Goal: Information Seeking & Learning: Find contact information

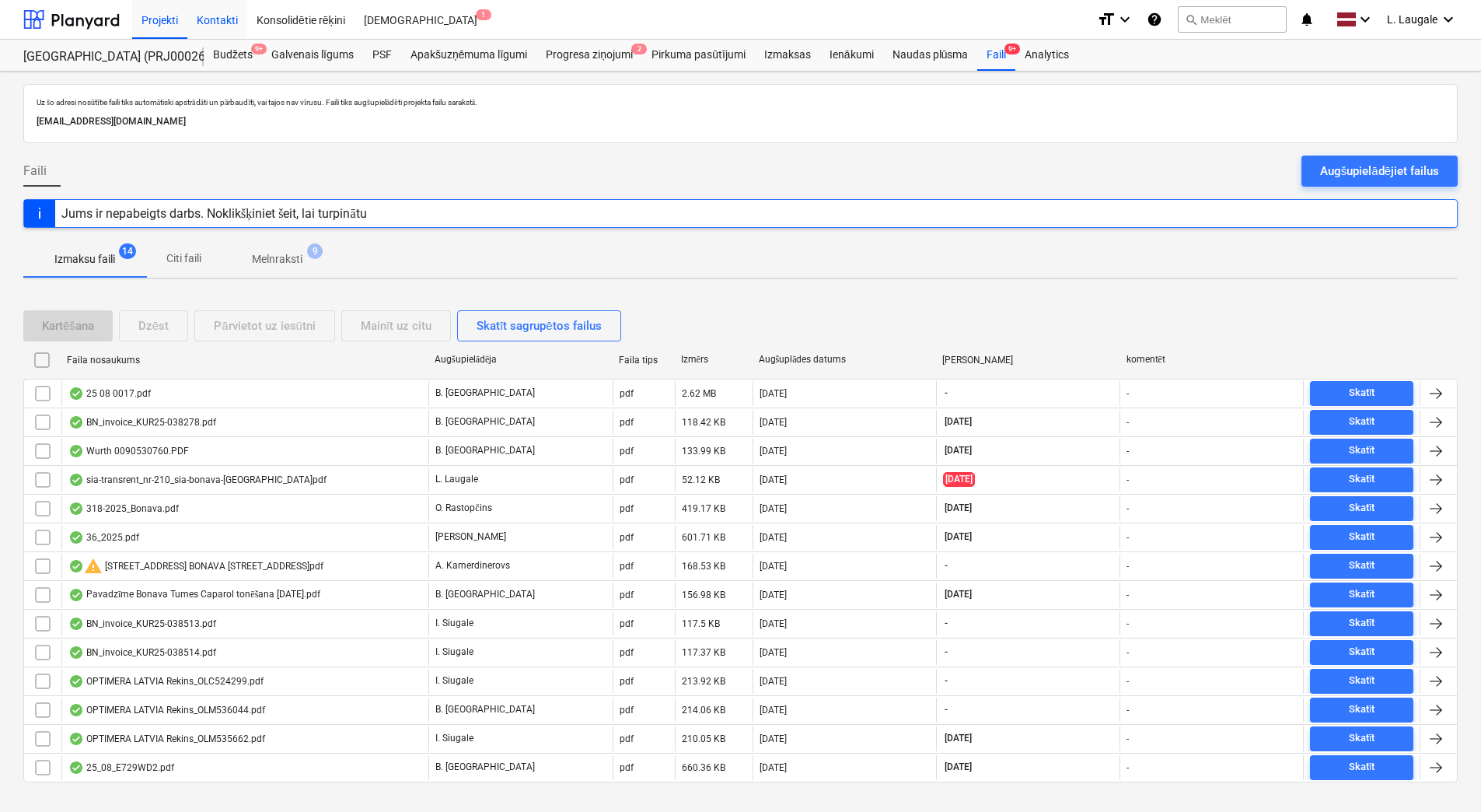
click at [238, 23] on div "Kontakti" at bounding box center [217, 19] width 59 height 40
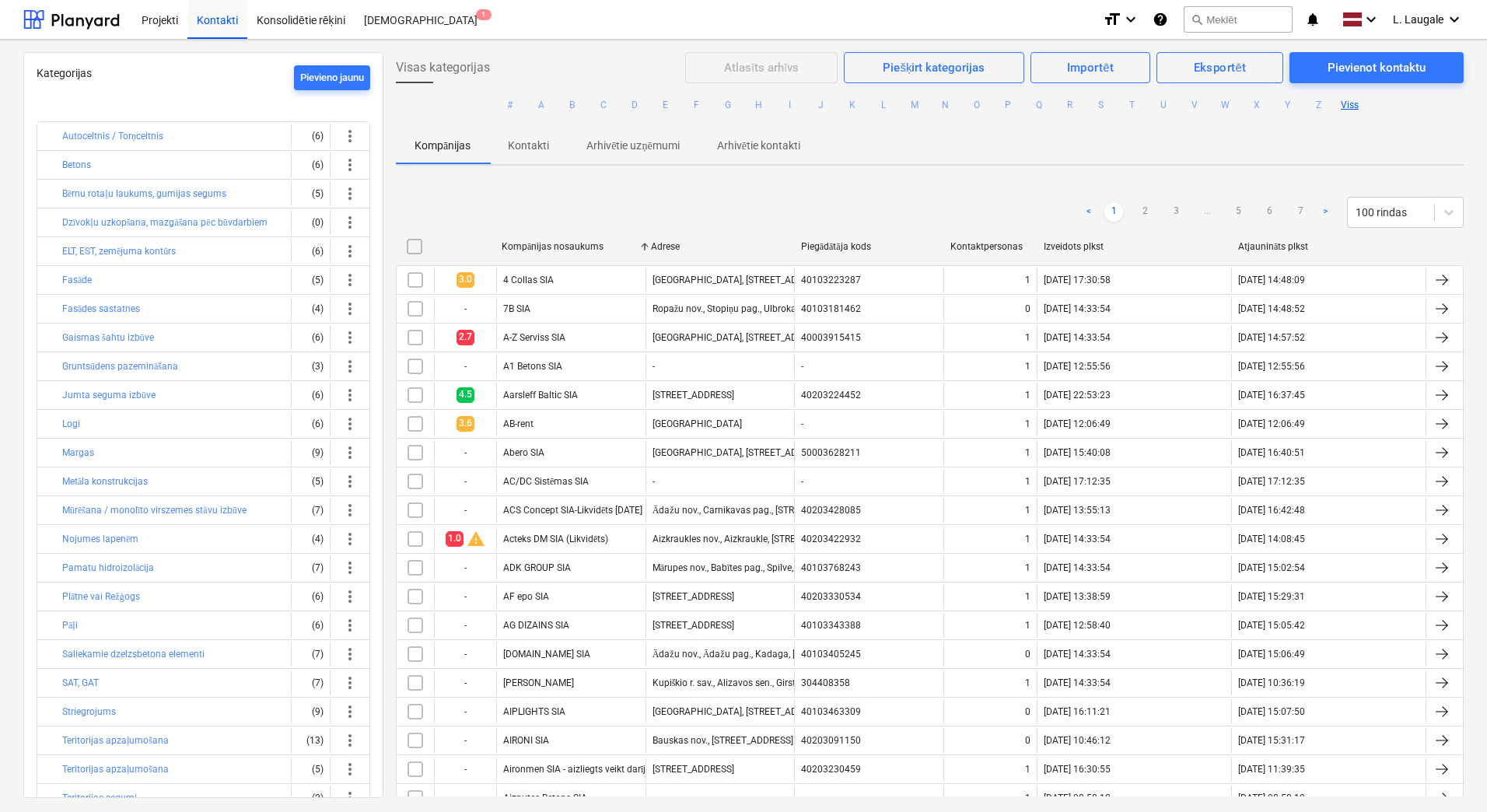
click at [798, 108] on ul "# A B C D E F G H I J K L M N O P Q R S T U V W X Y Z Viss" at bounding box center [930, 105] width 1068 height 43
click at [787, 108] on button "I" at bounding box center [791, 105] width 19 height 19
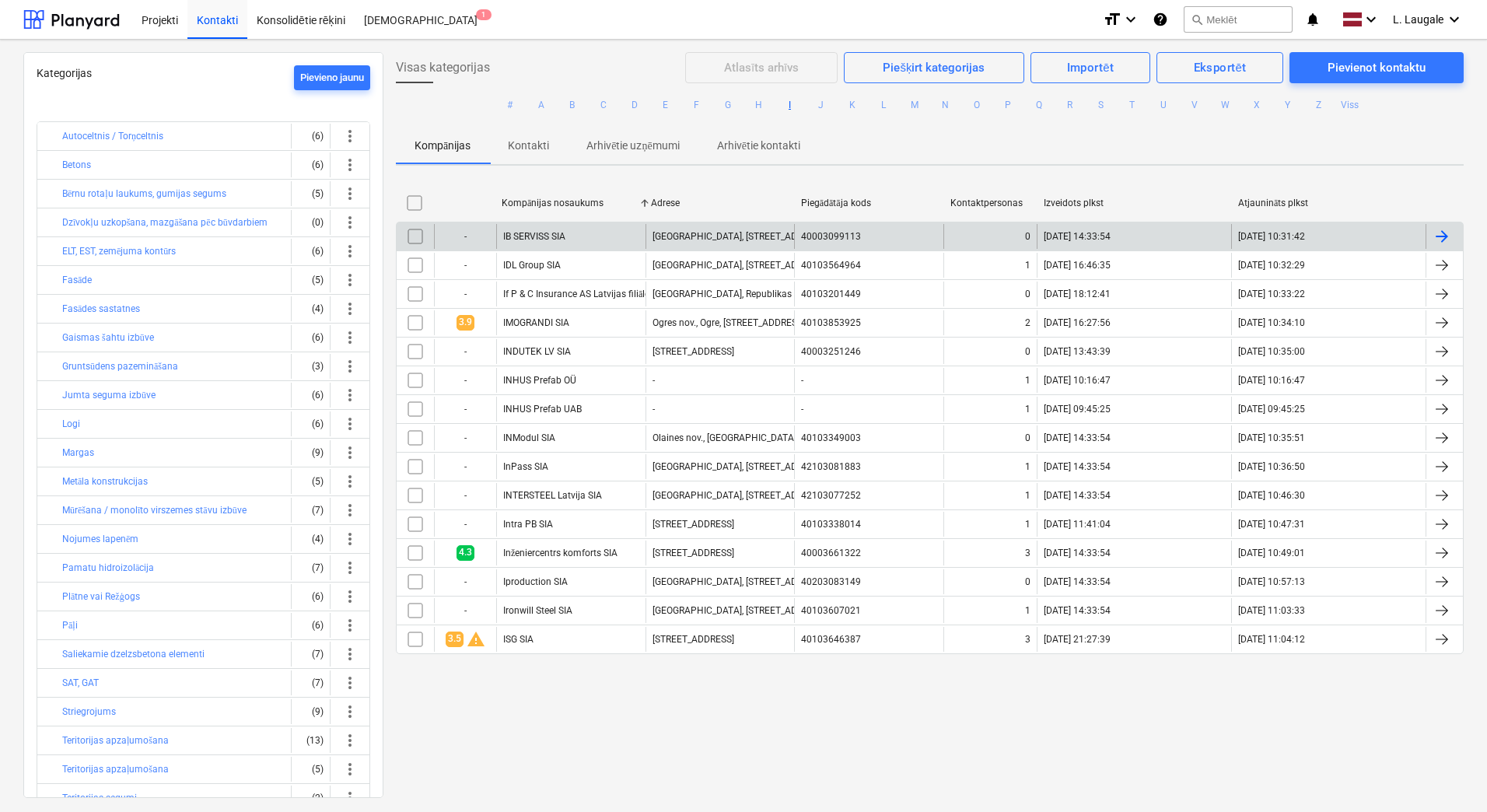
click at [600, 245] on div "IB SERVISS SIA" at bounding box center [571, 236] width 149 height 25
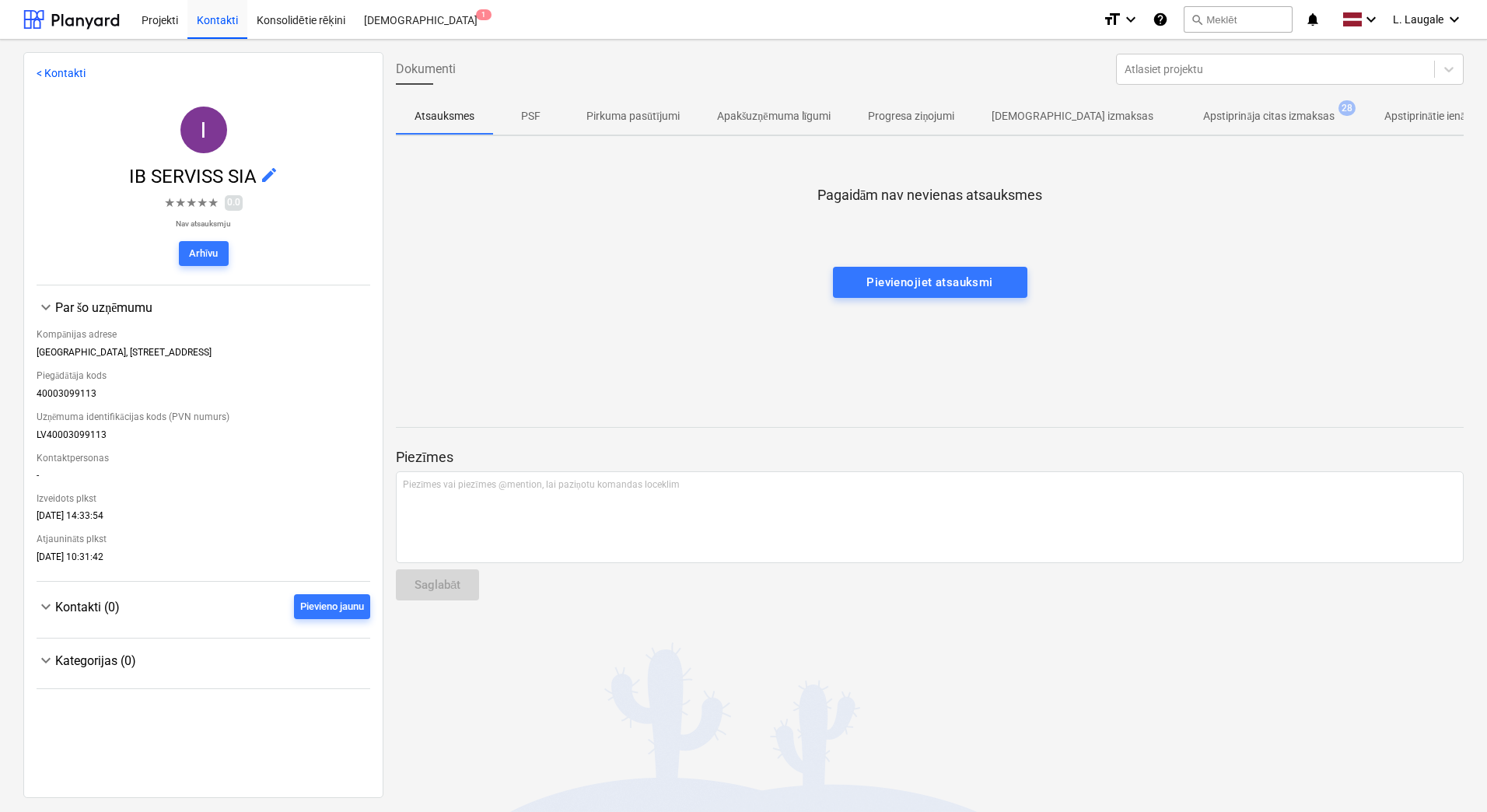
click at [1203, 112] on p "Apstiprināja citas izmaksas" at bounding box center [1268, 116] width 130 height 16
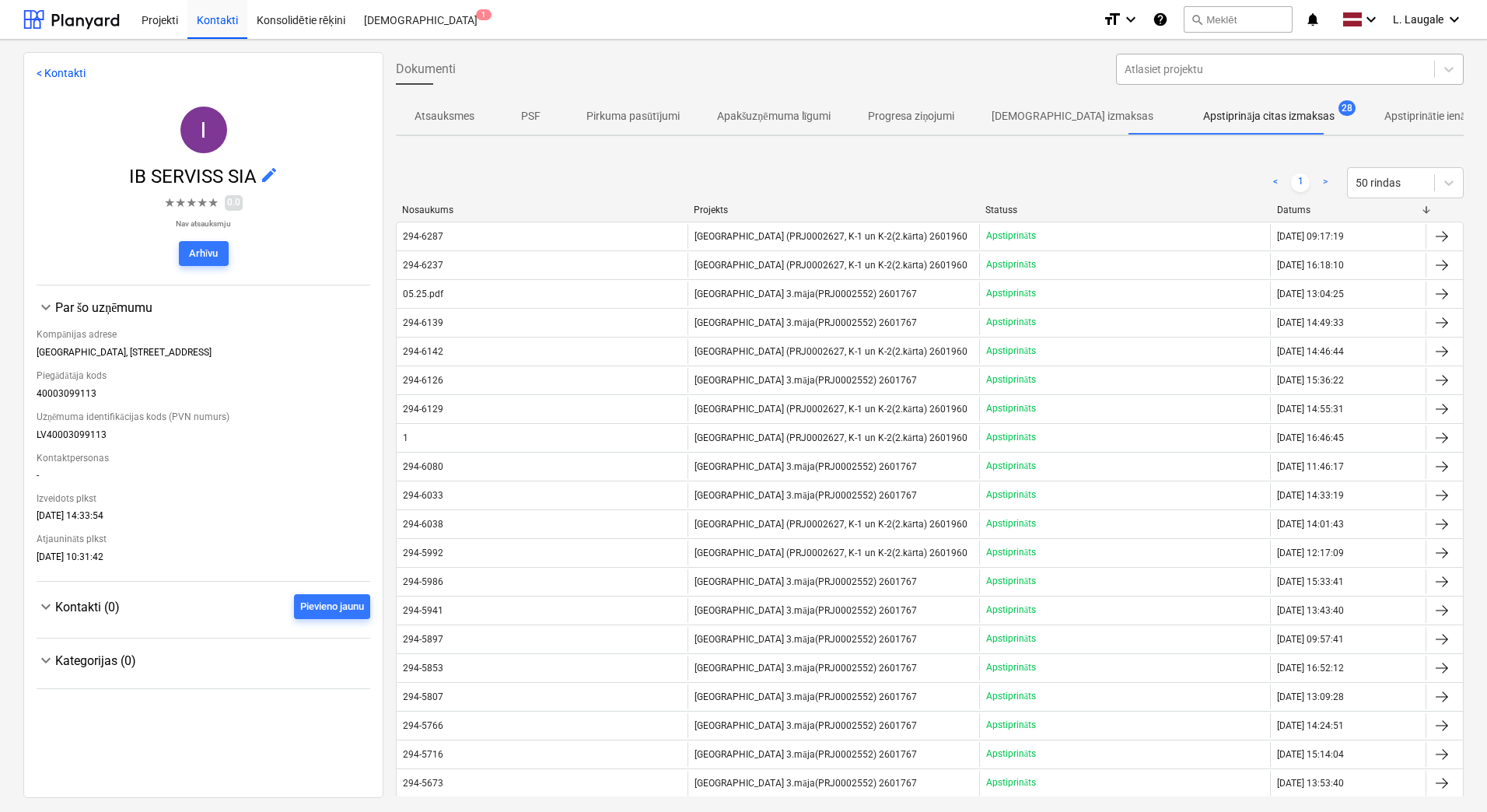
click at [1231, 63] on div at bounding box center [1276, 69] width 302 height 15
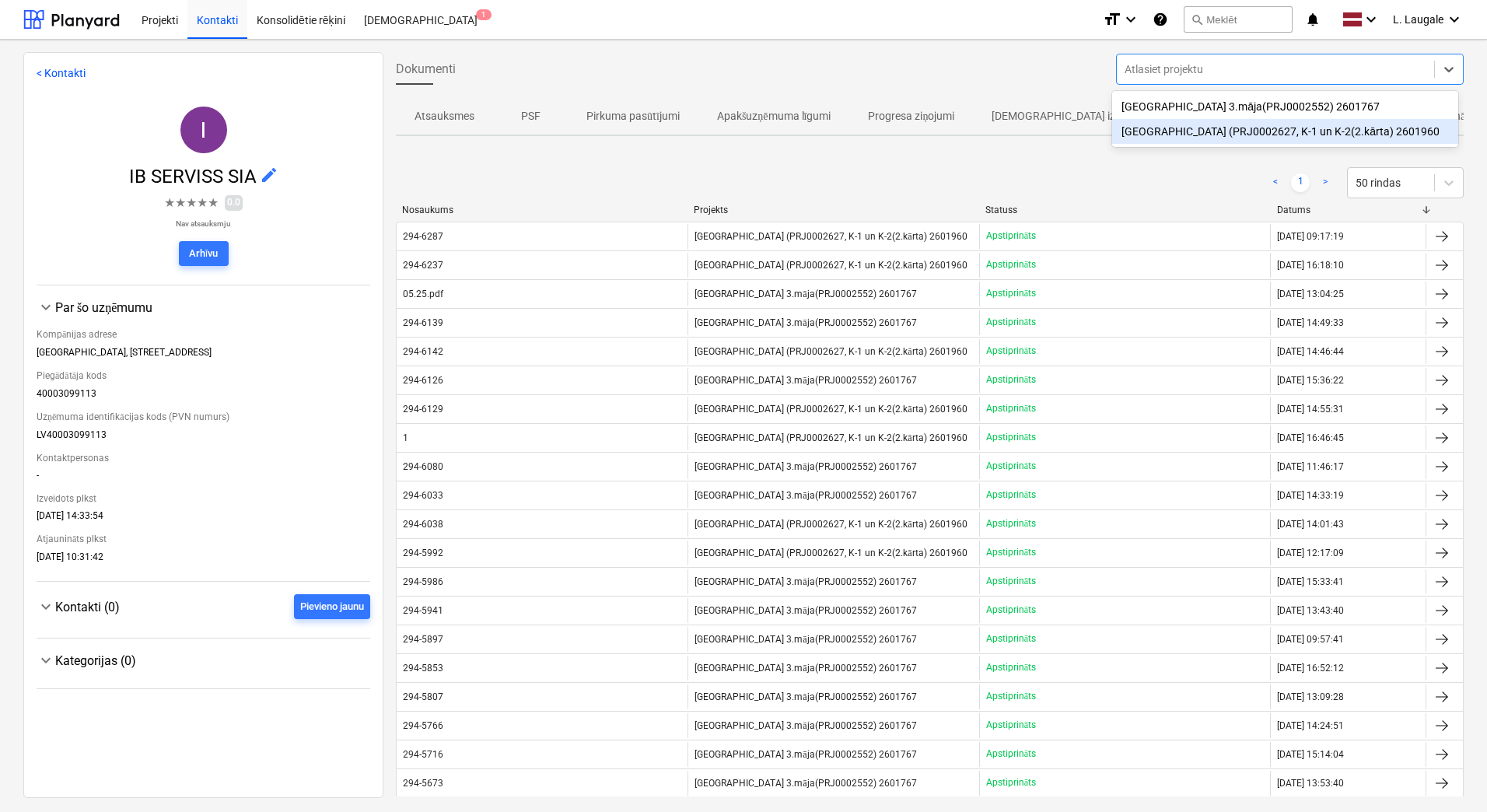
click at [1052, 170] on div "< 1 > 50 rindas" at bounding box center [930, 182] width 1068 height 31
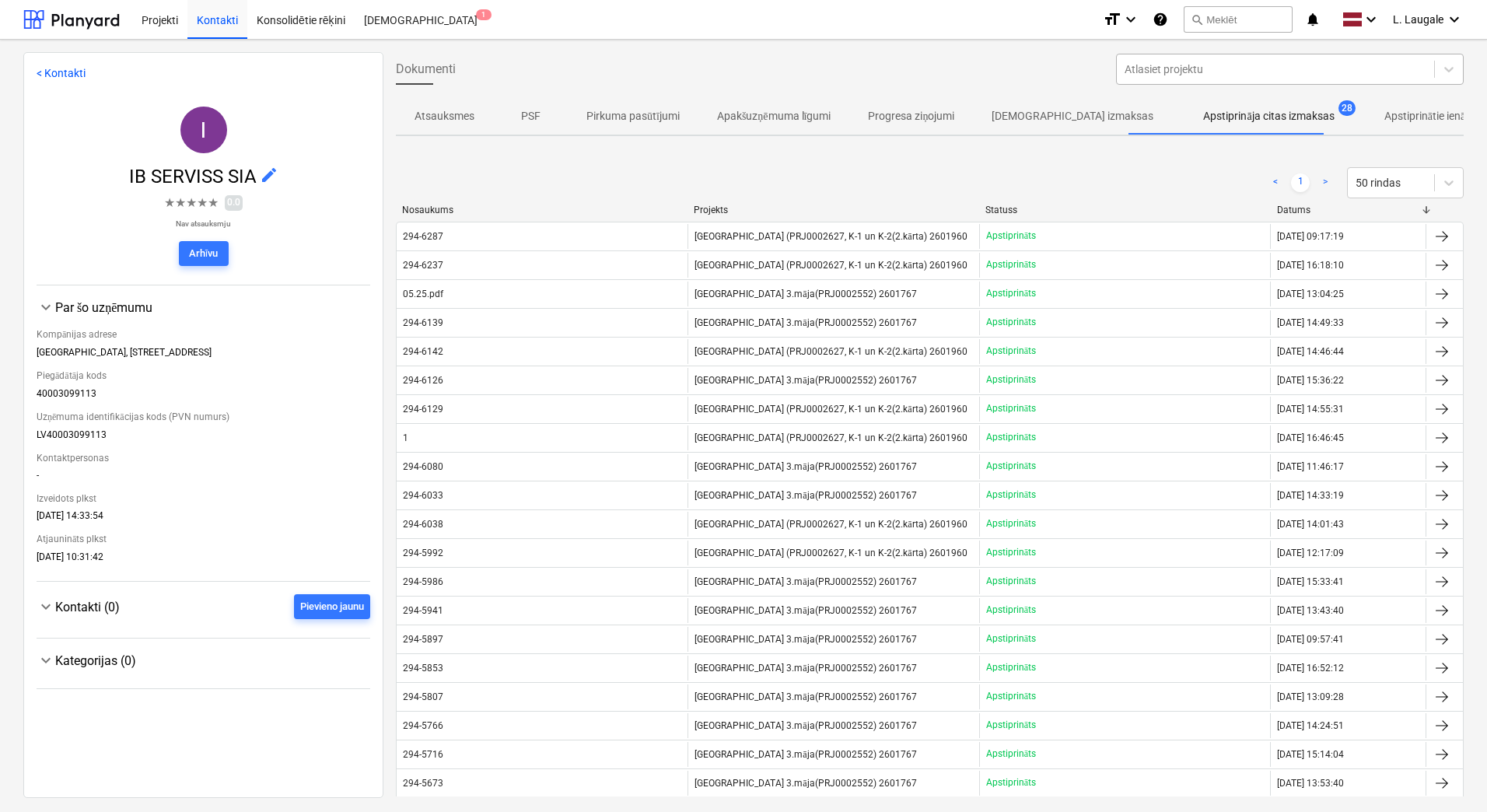
click at [1195, 64] on div at bounding box center [1276, 69] width 302 height 15
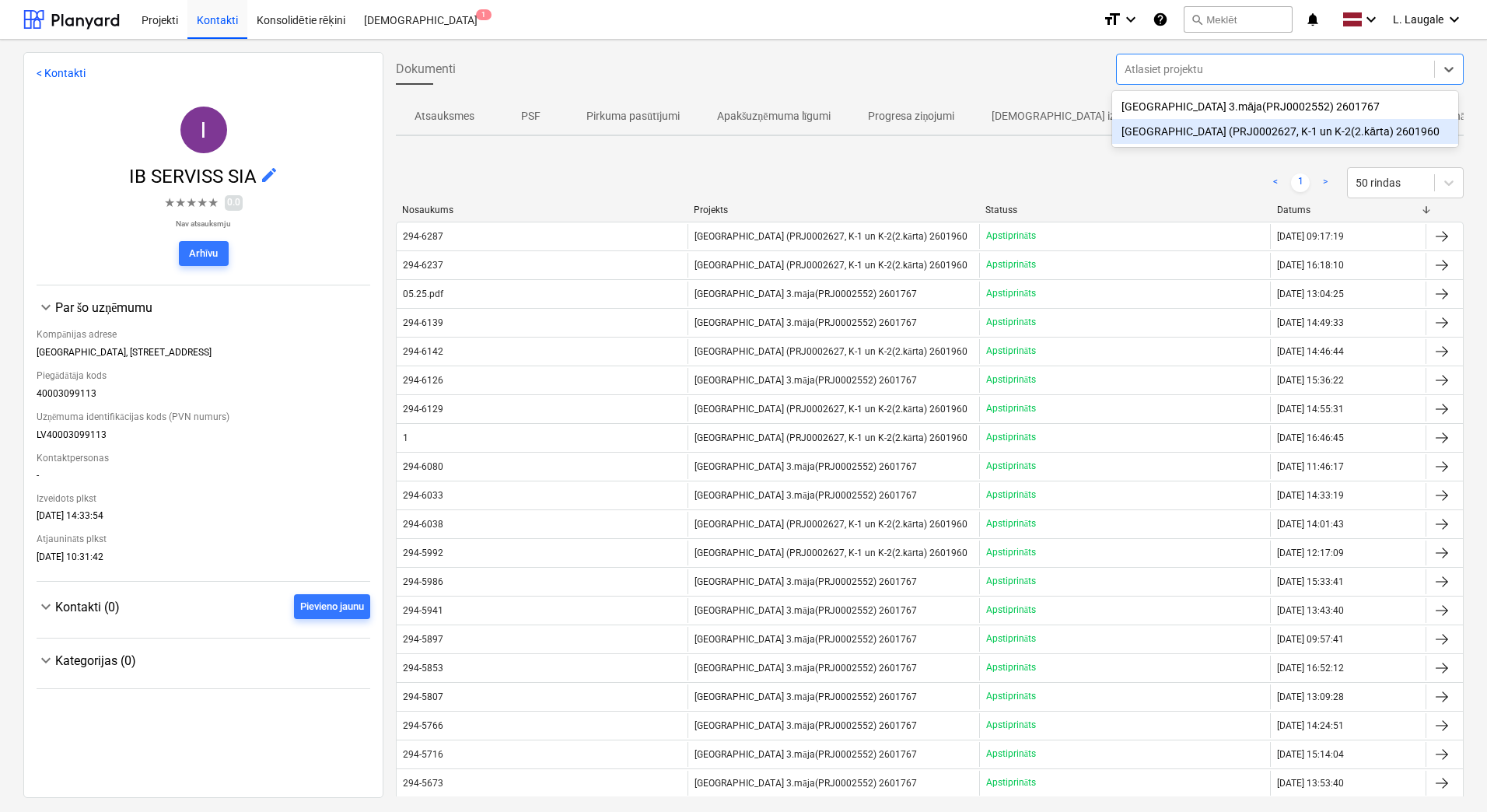
click at [1196, 135] on div "[GEOGRAPHIC_DATA] (PRJ0002627, K-1 un K-2(2.kārta) 2601960" at bounding box center [1285, 131] width 346 height 25
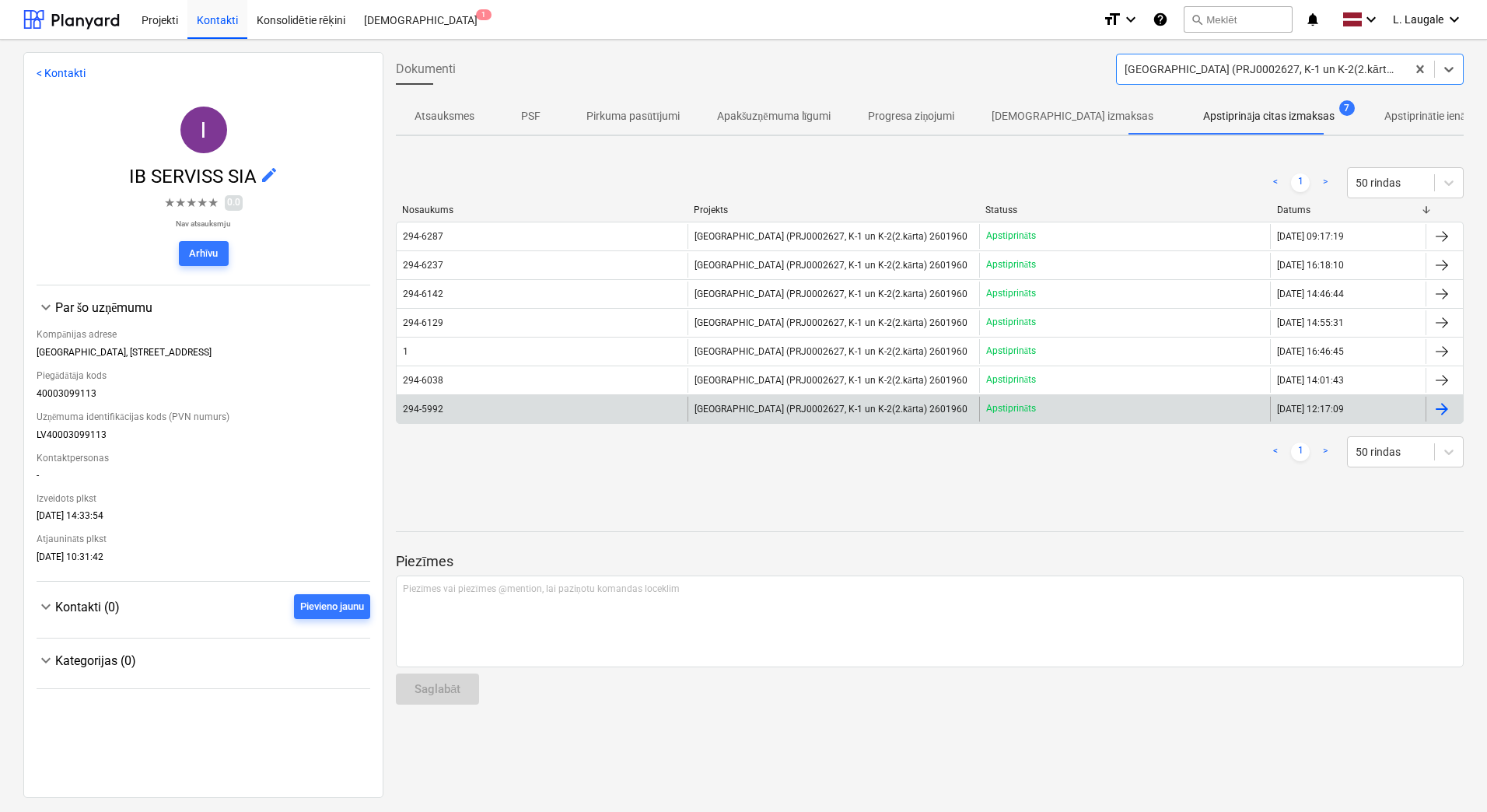
click at [640, 411] on div "294-5992" at bounding box center [542, 408] width 291 height 25
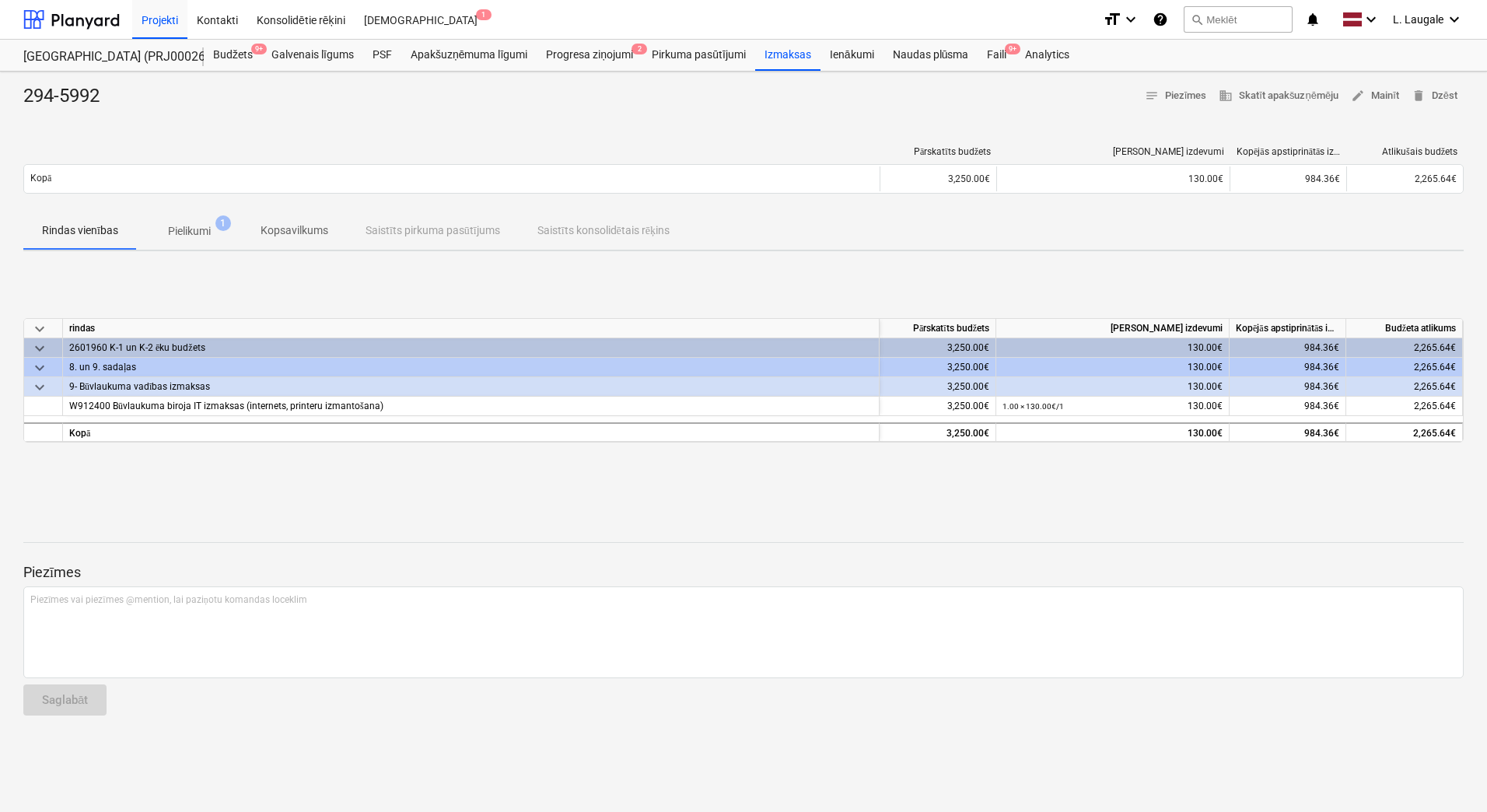
click at [208, 224] on p "Pielikumi" at bounding box center [189, 231] width 42 height 16
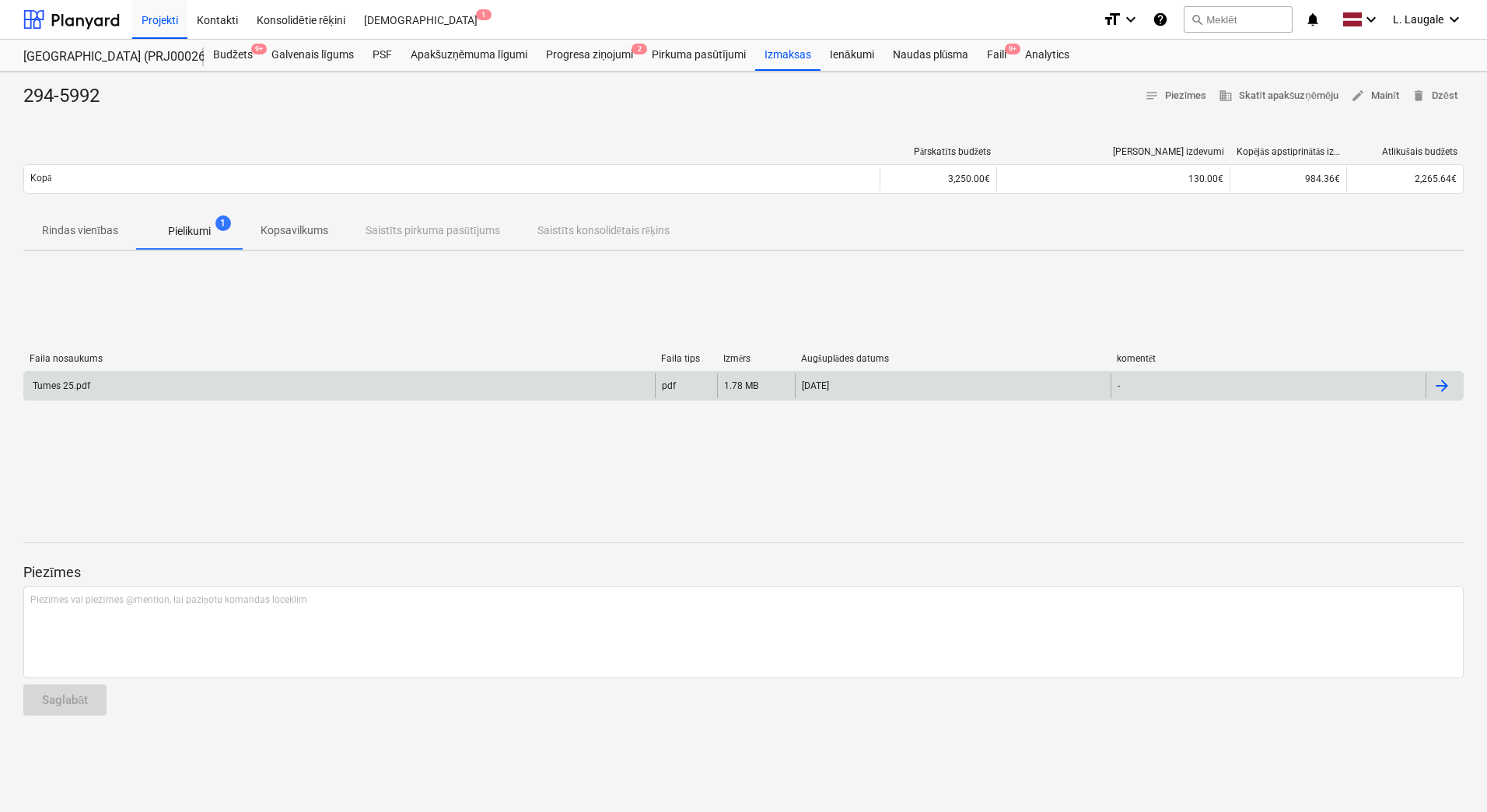
click at [308, 378] on div "Tumes 25.pdf" at bounding box center [340, 386] width 630 height 25
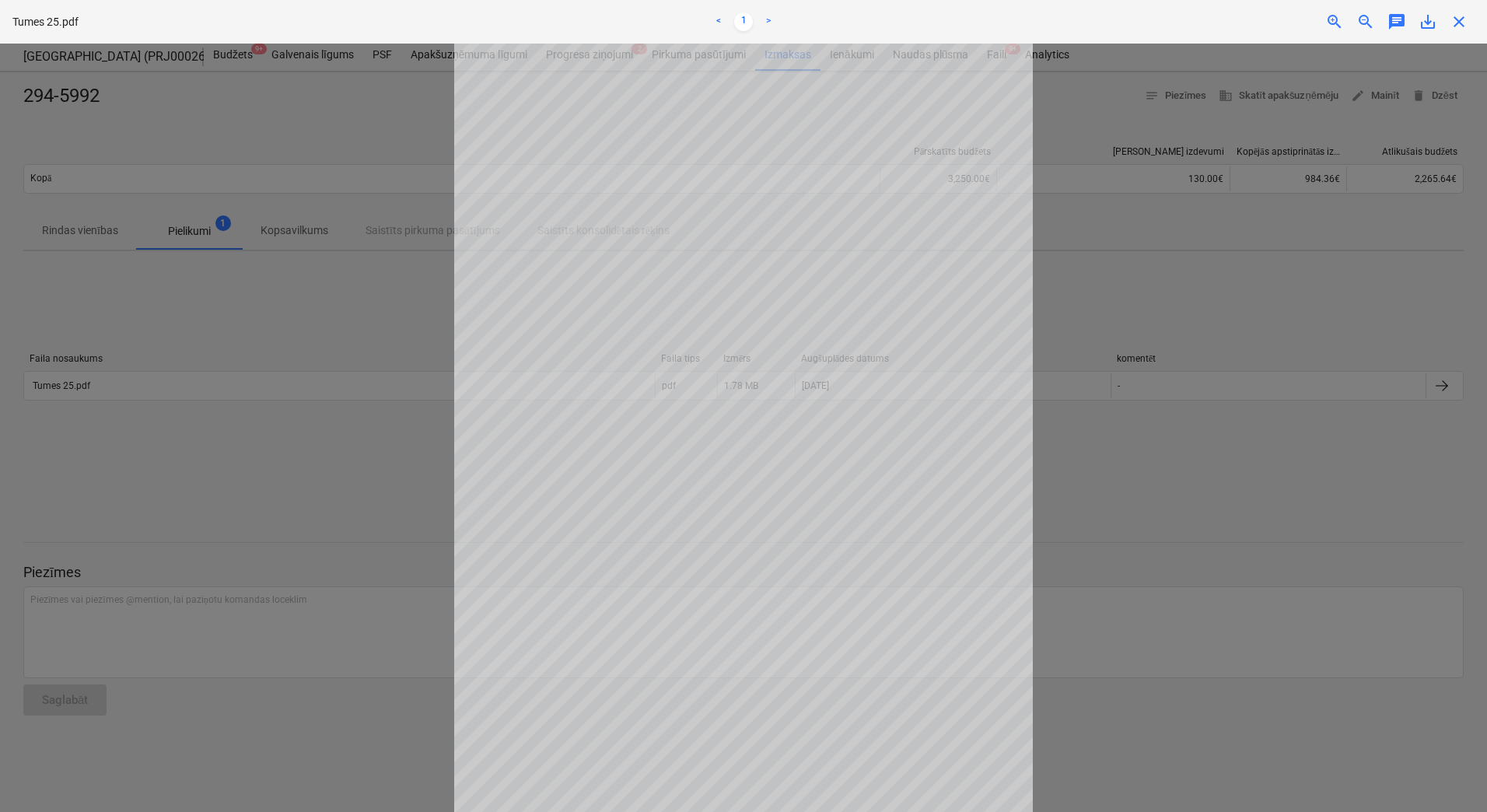
click at [355, 253] on div at bounding box center [744, 427] width 1487 height 768
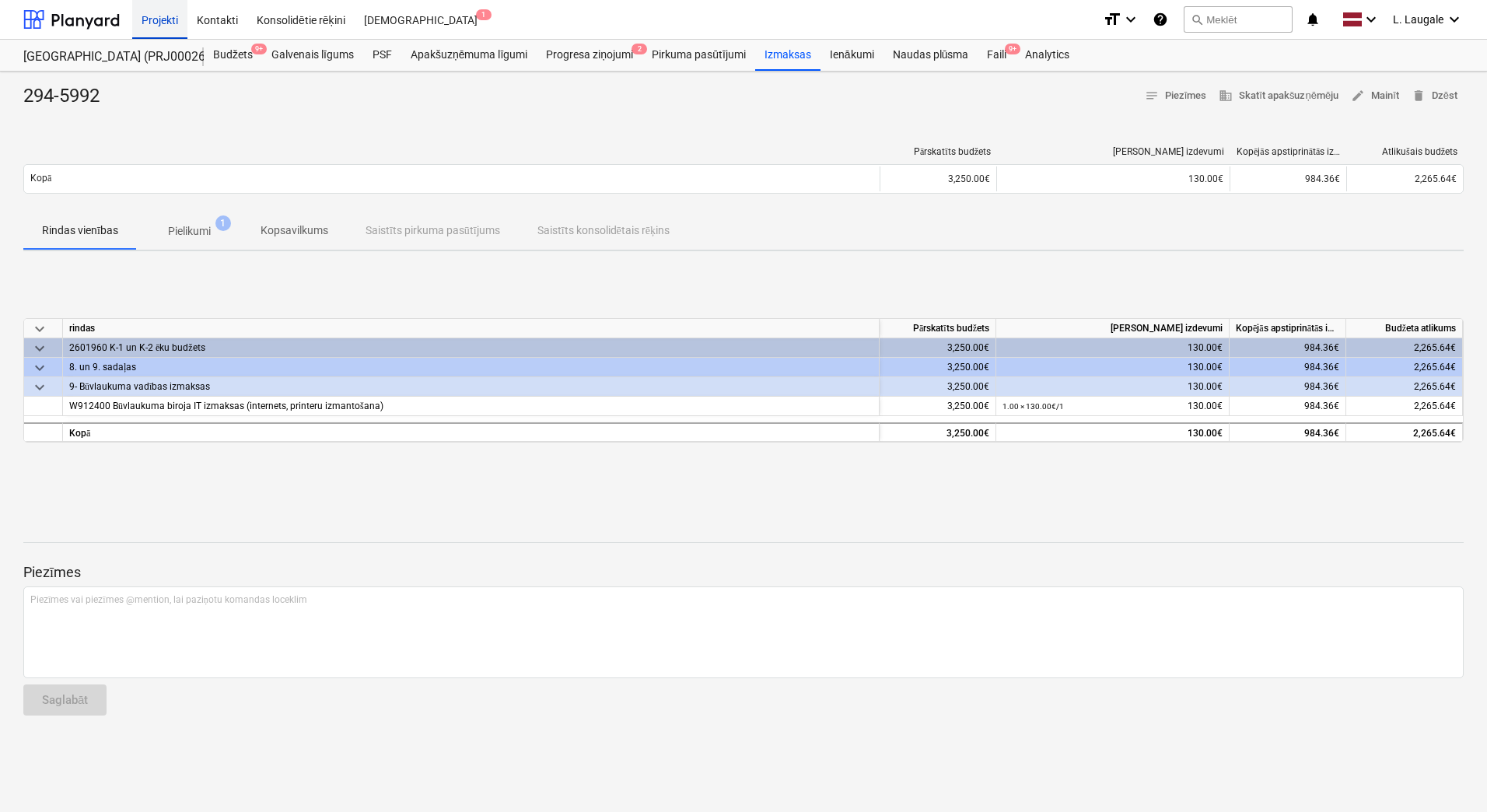
click at [172, 24] on div "Projekti" at bounding box center [159, 19] width 56 height 40
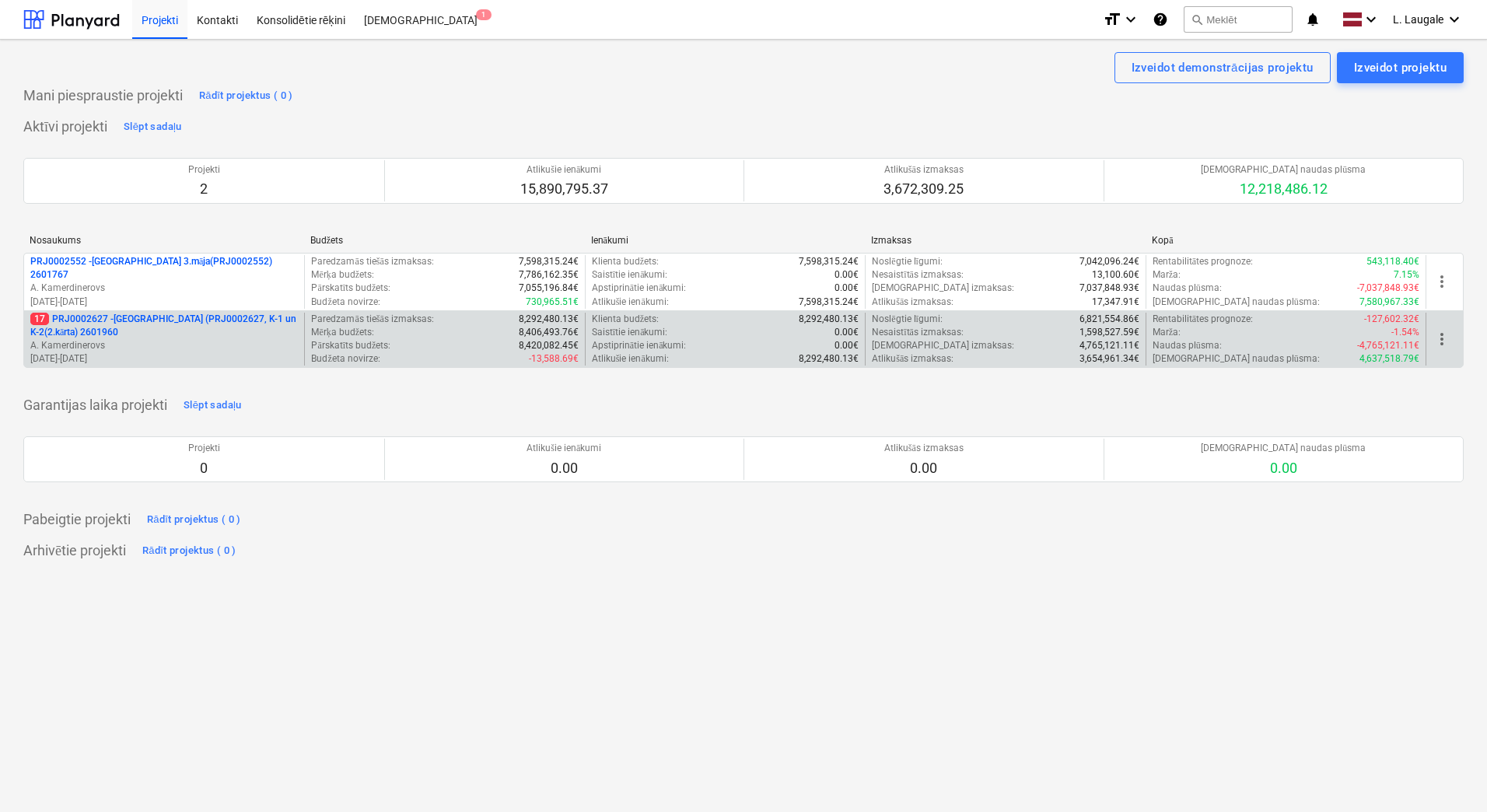
click at [118, 327] on p "17 PRJ0002627 - [GEOGRAPHIC_DATA] (PRJ0002627, K-1 un K-2(2.kārta) 2601960" at bounding box center [164, 325] width 268 height 26
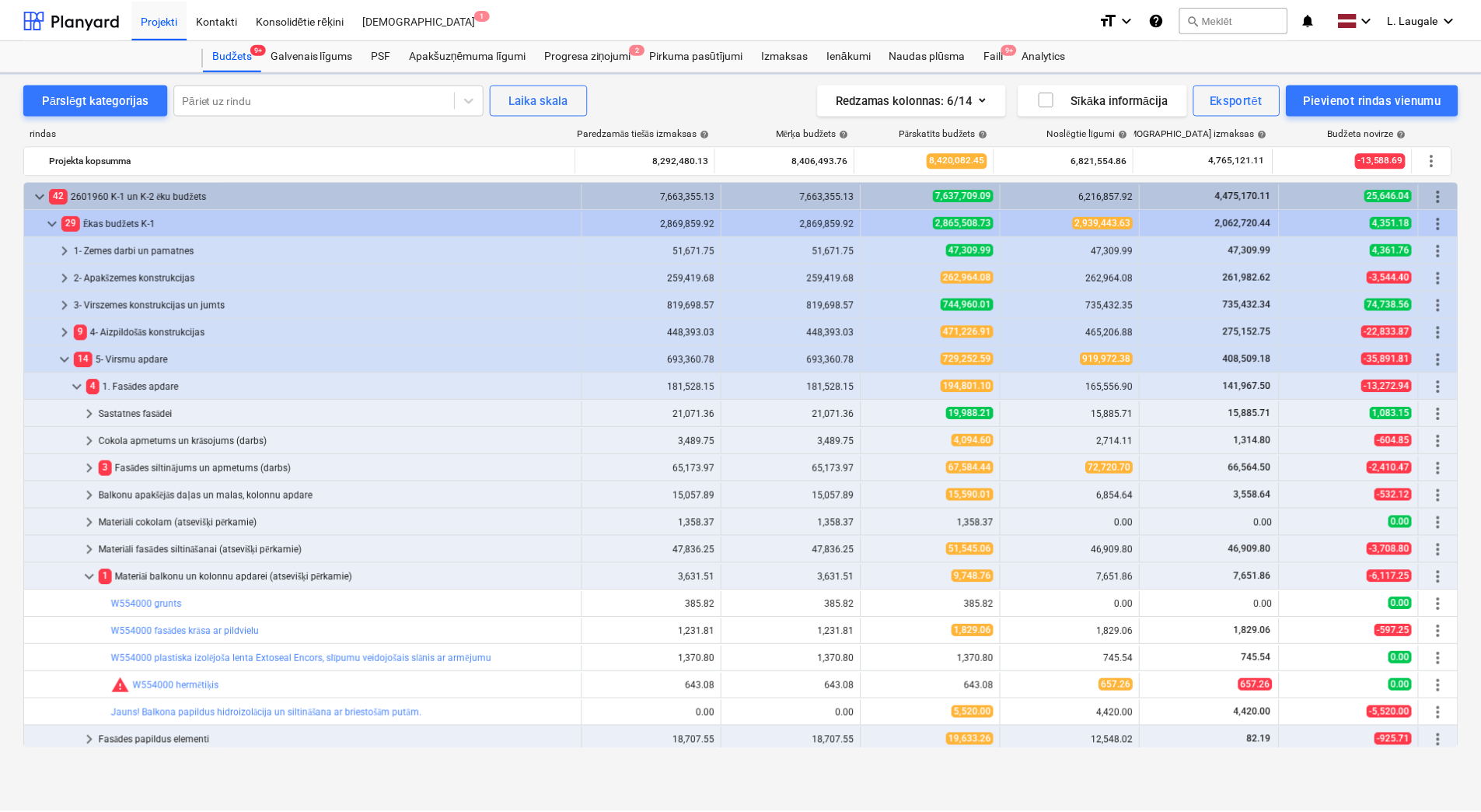
scroll to position [517, 0]
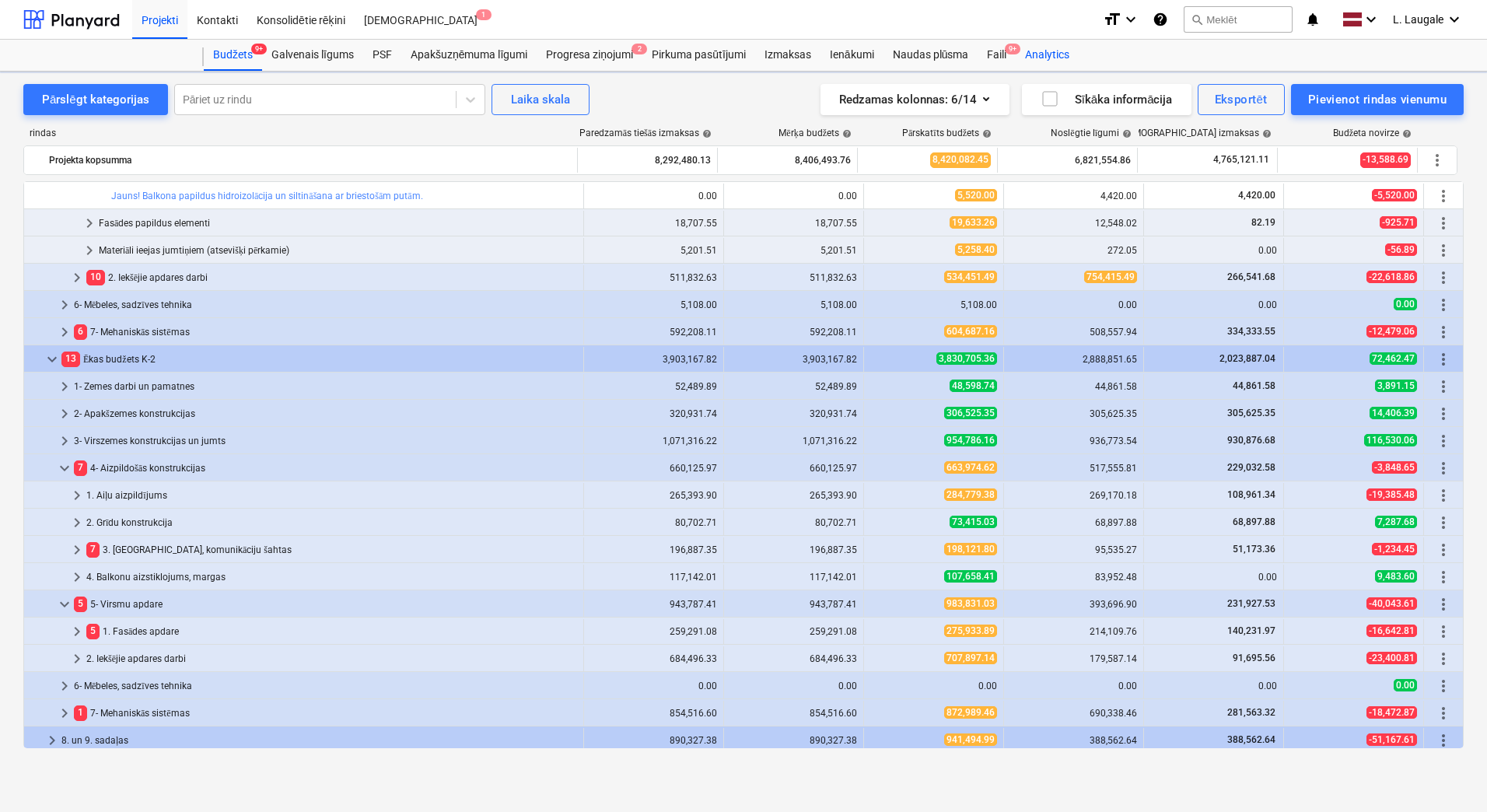
click at [1020, 54] on div "Analytics" at bounding box center [1046, 55] width 63 height 31
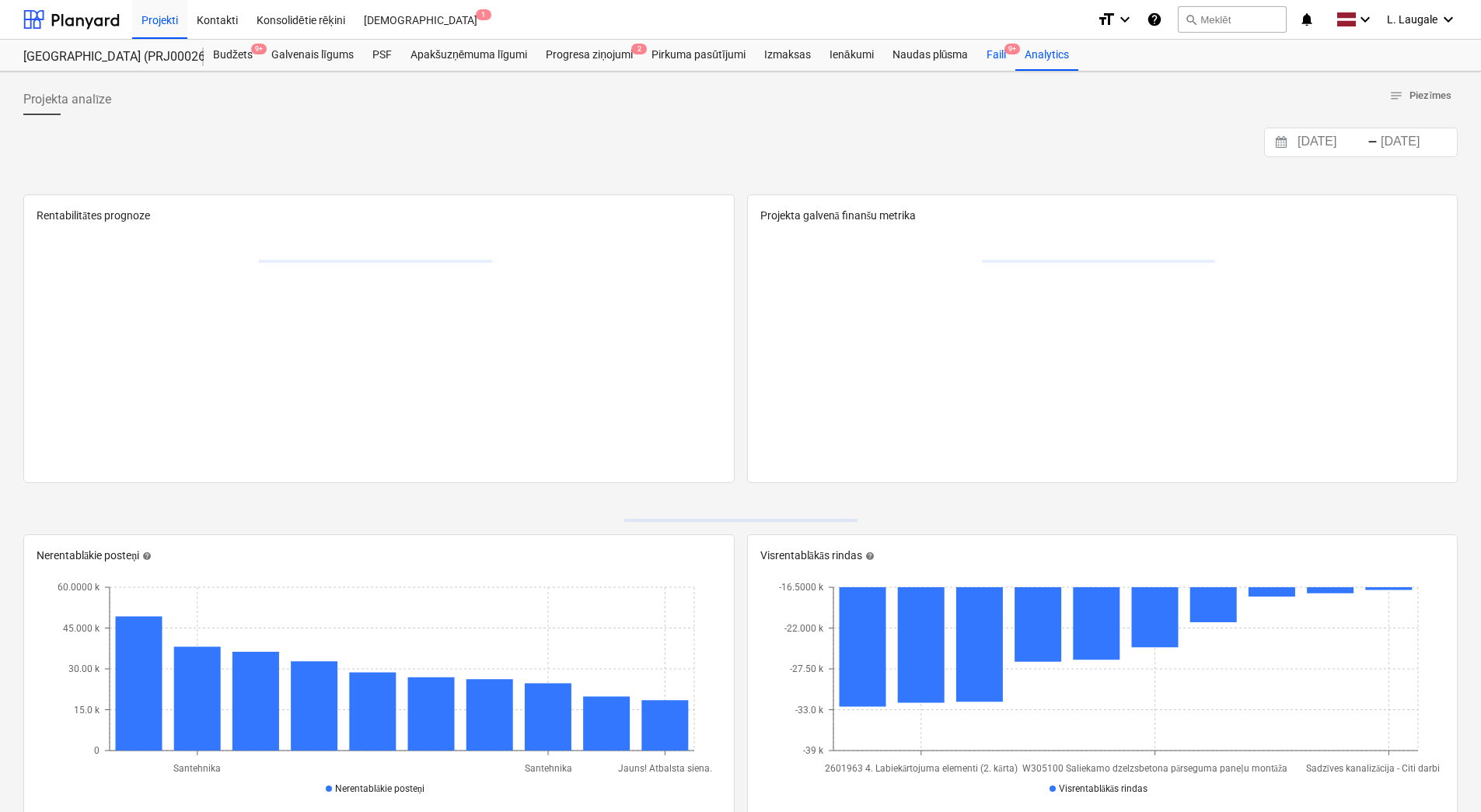
click at [987, 55] on div "Faili 9+" at bounding box center [996, 55] width 38 height 31
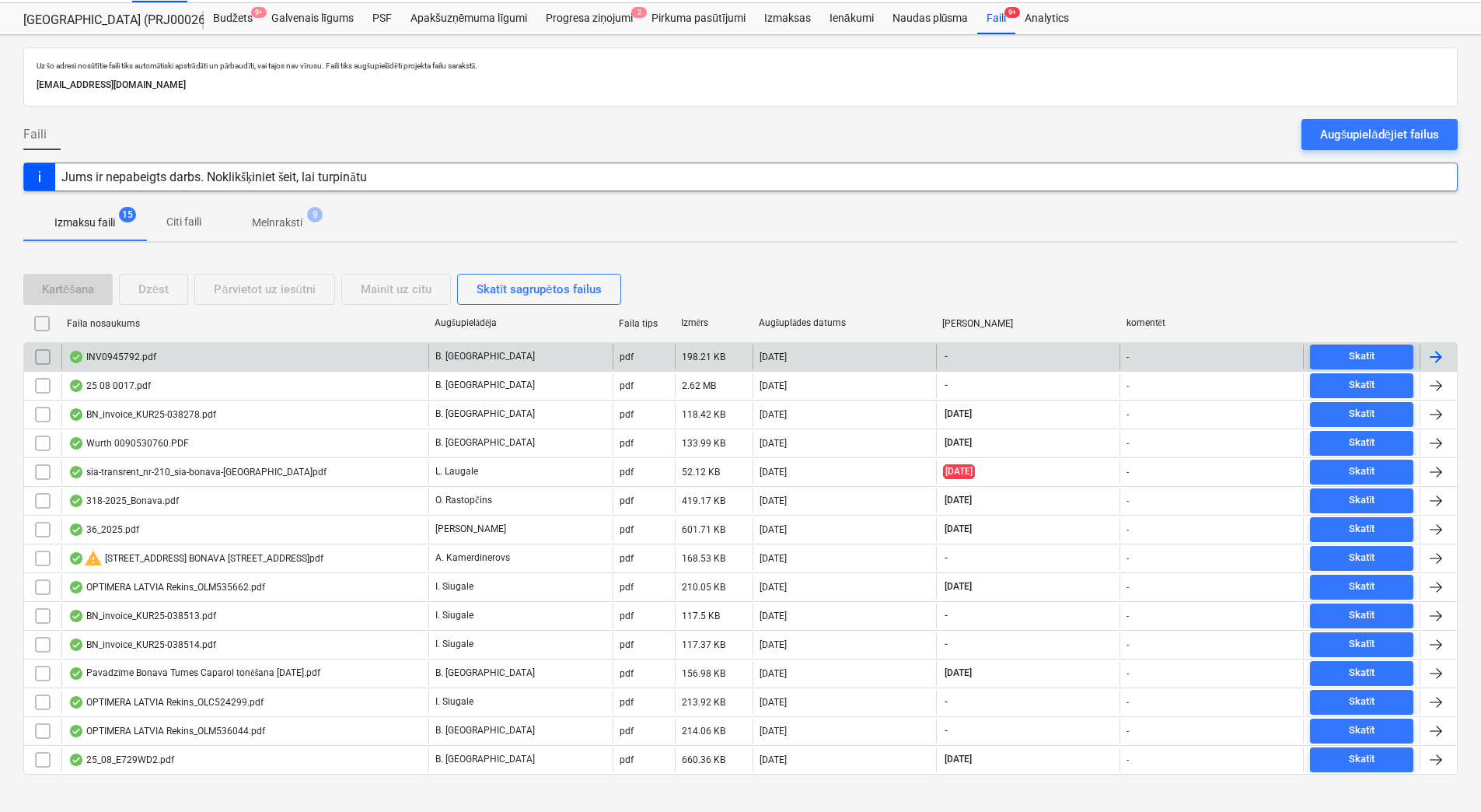
scroll to position [56, 0]
